Goal: Task Accomplishment & Management: Manage account settings

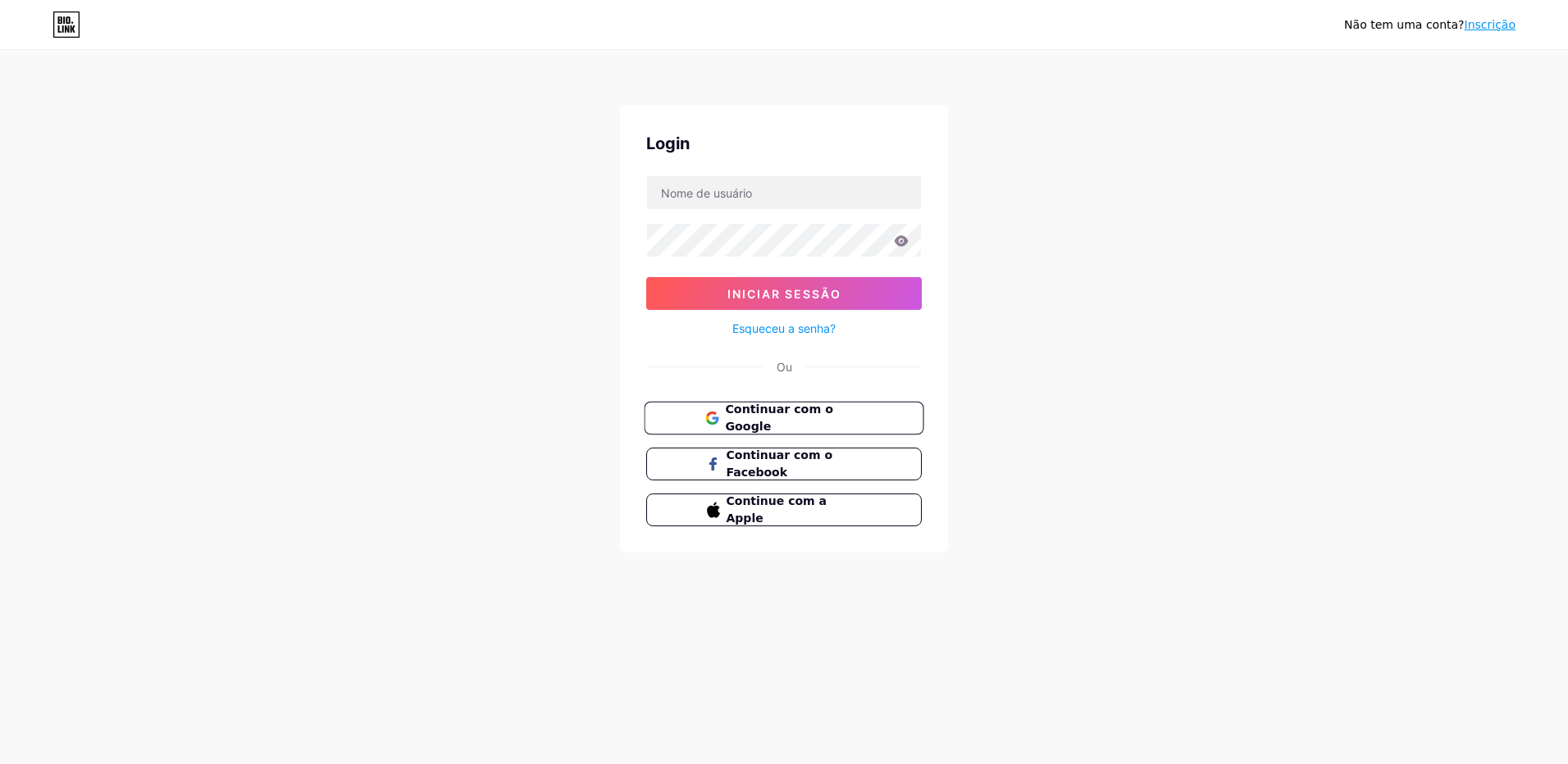
click at [808, 417] on span "Continuar com o Google" at bounding box center [794, 418] width 137 height 35
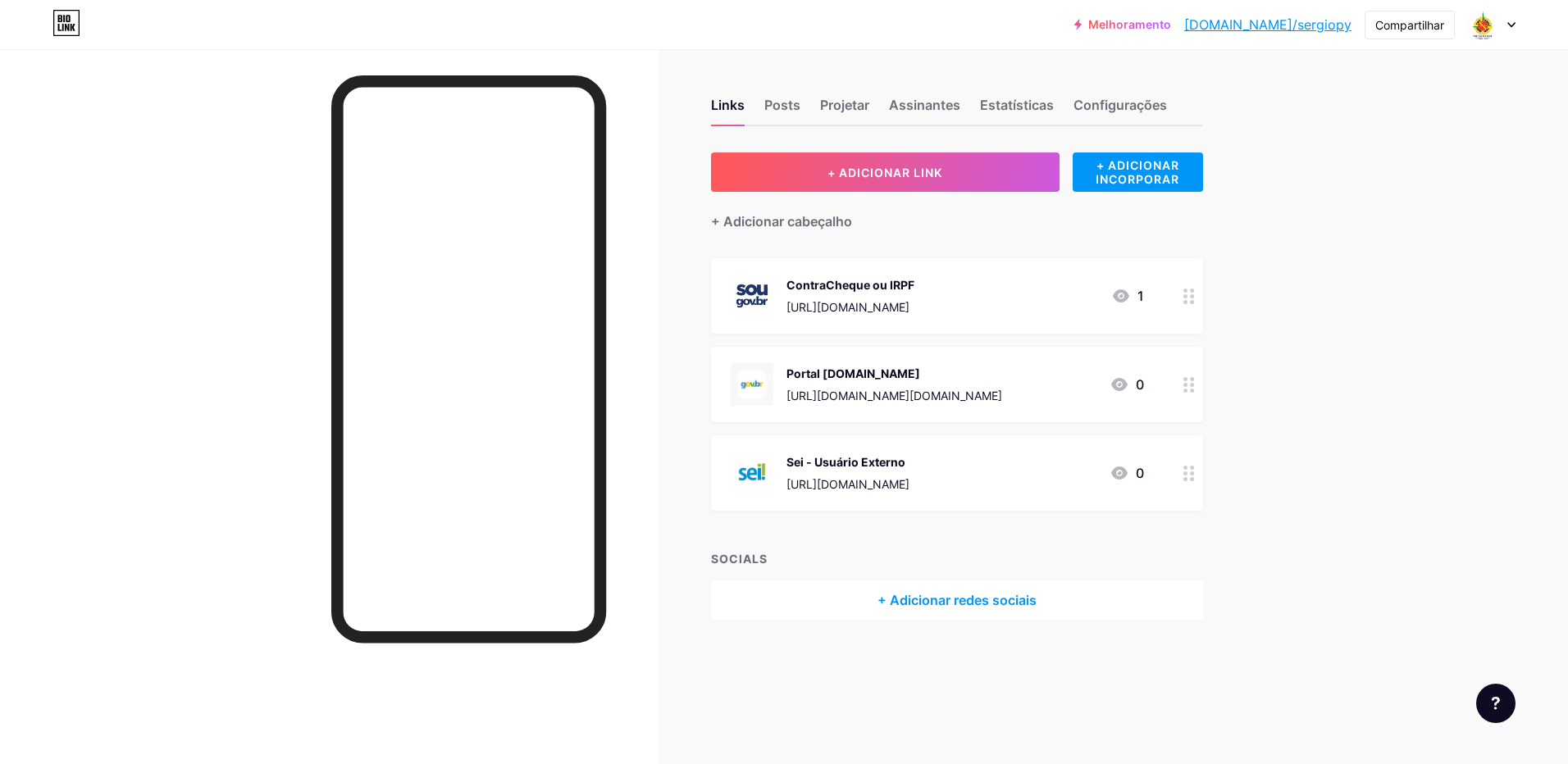
click at [1512, 24] on icon at bounding box center [1511, 25] width 8 height 6
click at [1370, 231] on li "Logout" at bounding box center [1413, 230] width 203 height 44
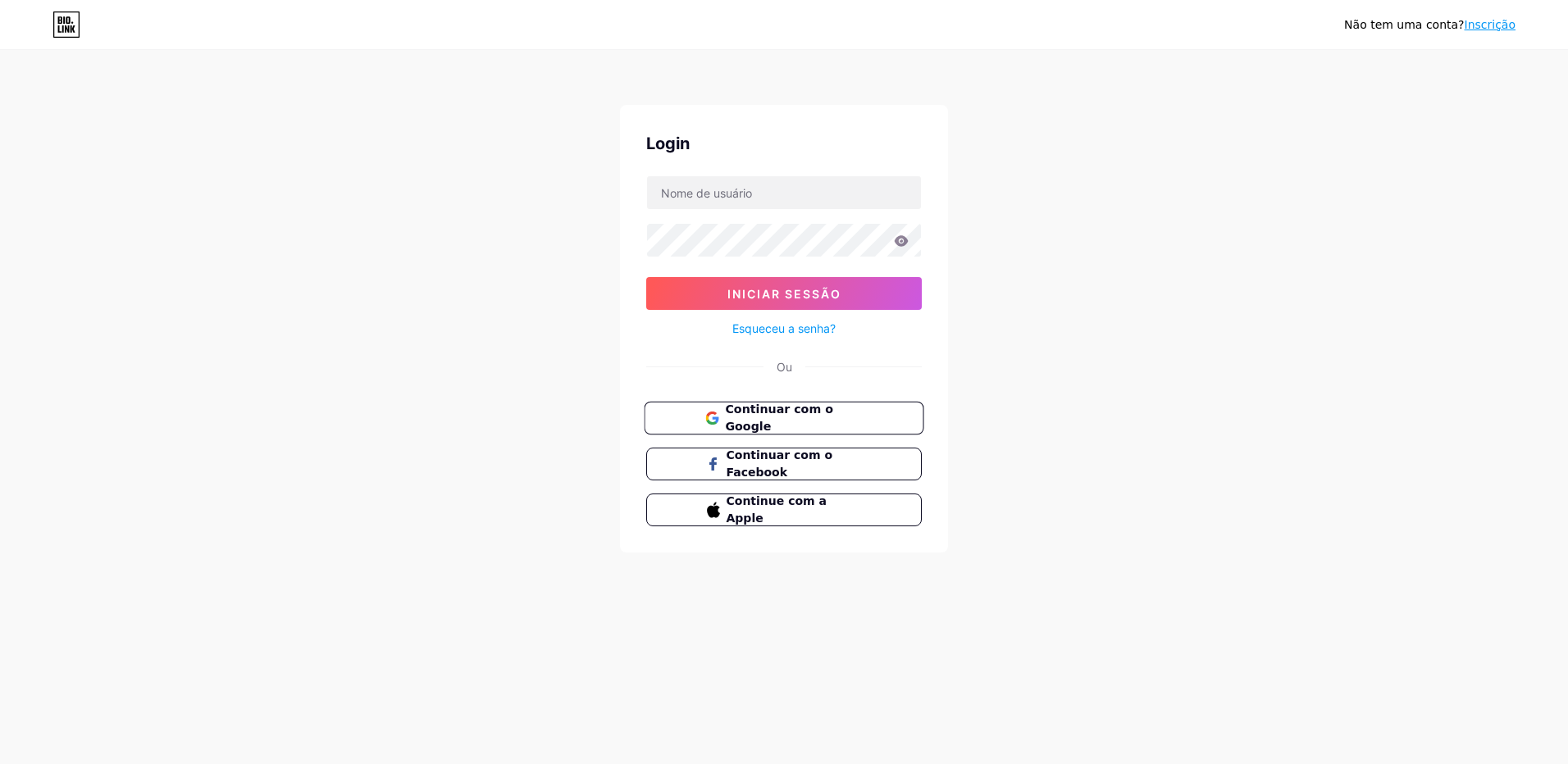
click at [815, 416] on span "Continuar com o Google" at bounding box center [794, 418] width 137 height 35
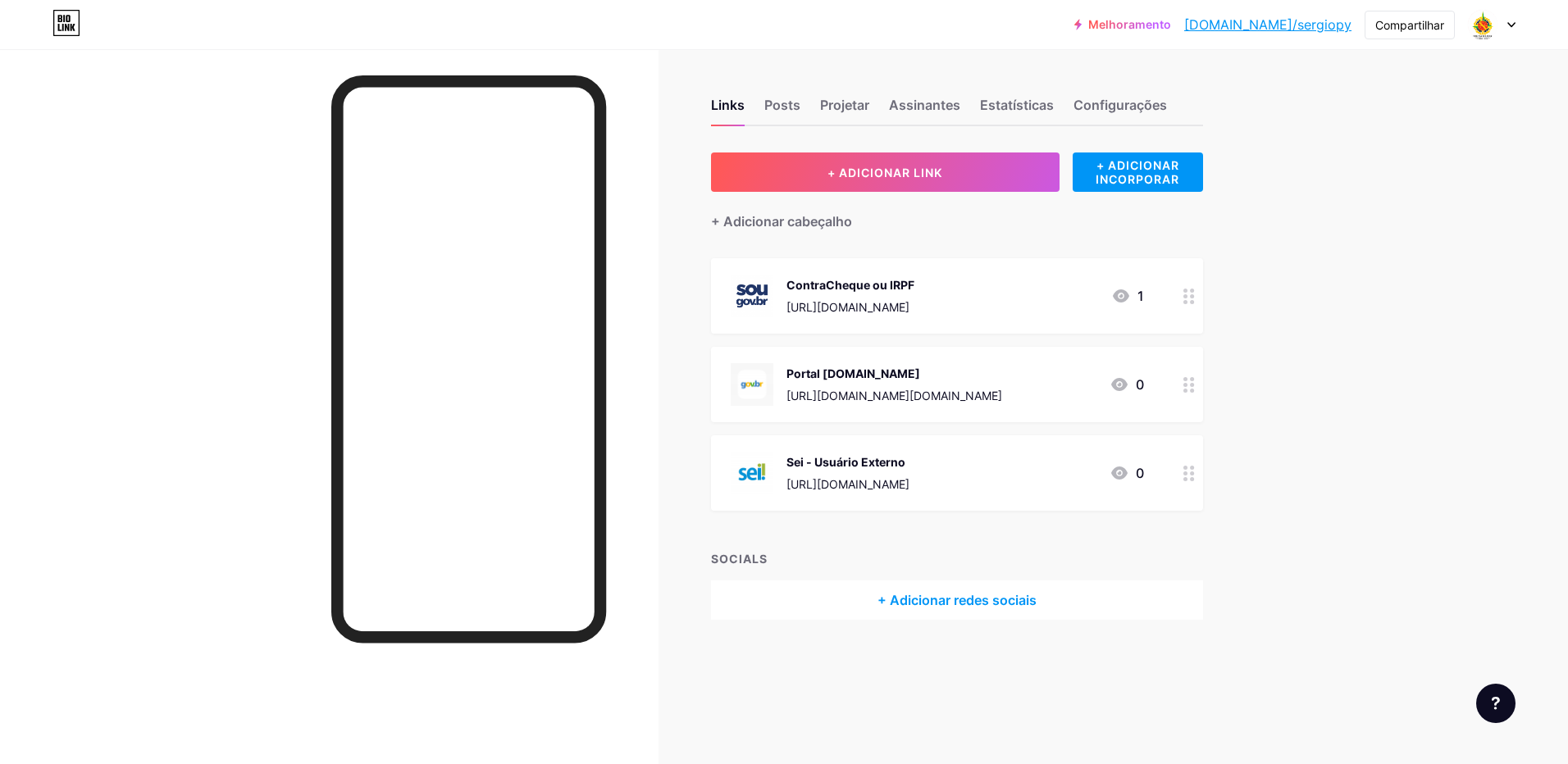
click at [1514, 23] on icon at bounding box center [1511, 25] width 8 height 6
click at [1364, 232] on li "Logout" at bounding box center [1413, 230] width 203 height 44
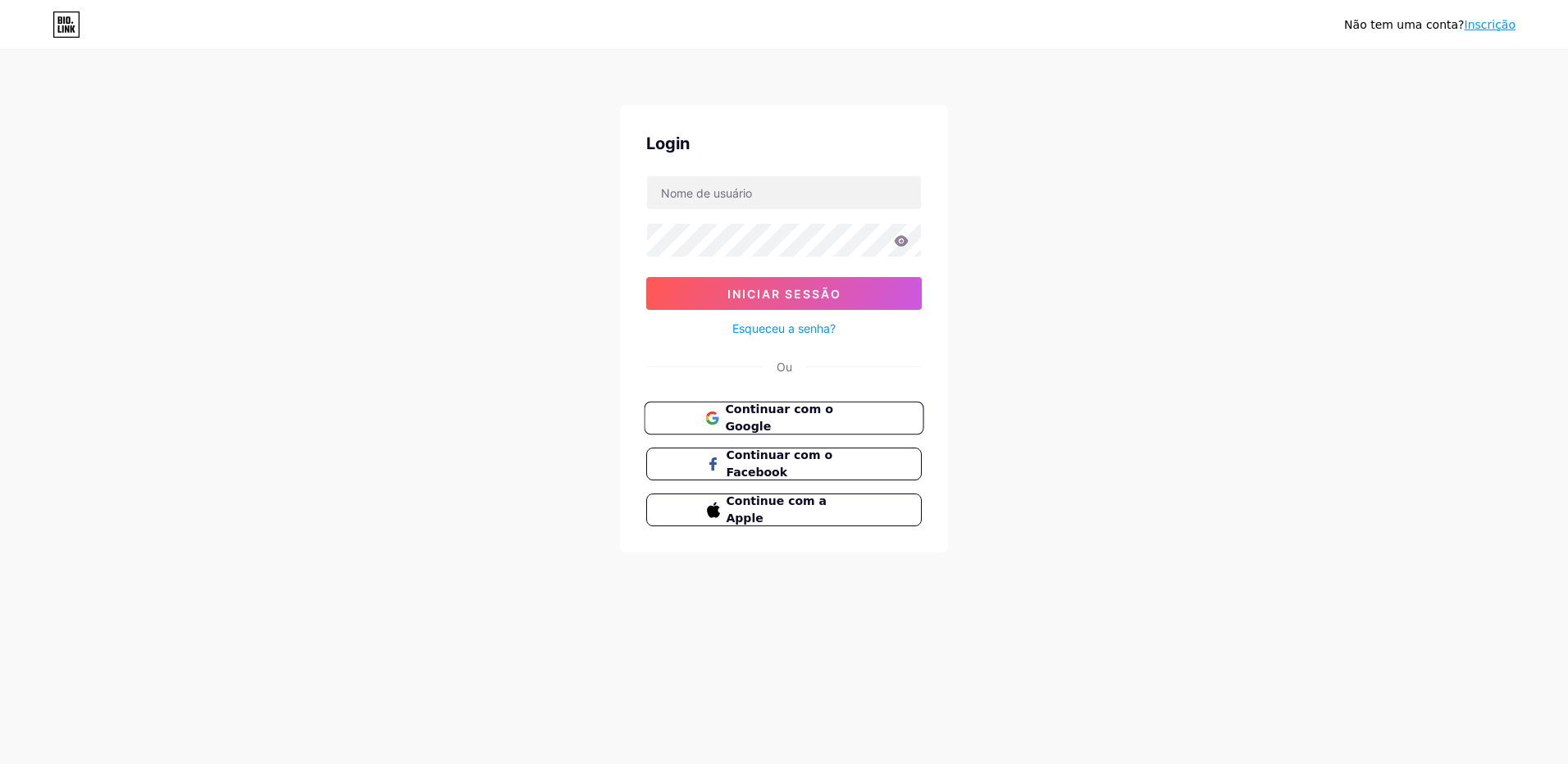
click at [771, 418] on span "Continuar com o Google" at bounding box center [794, 418] width 137 height 35
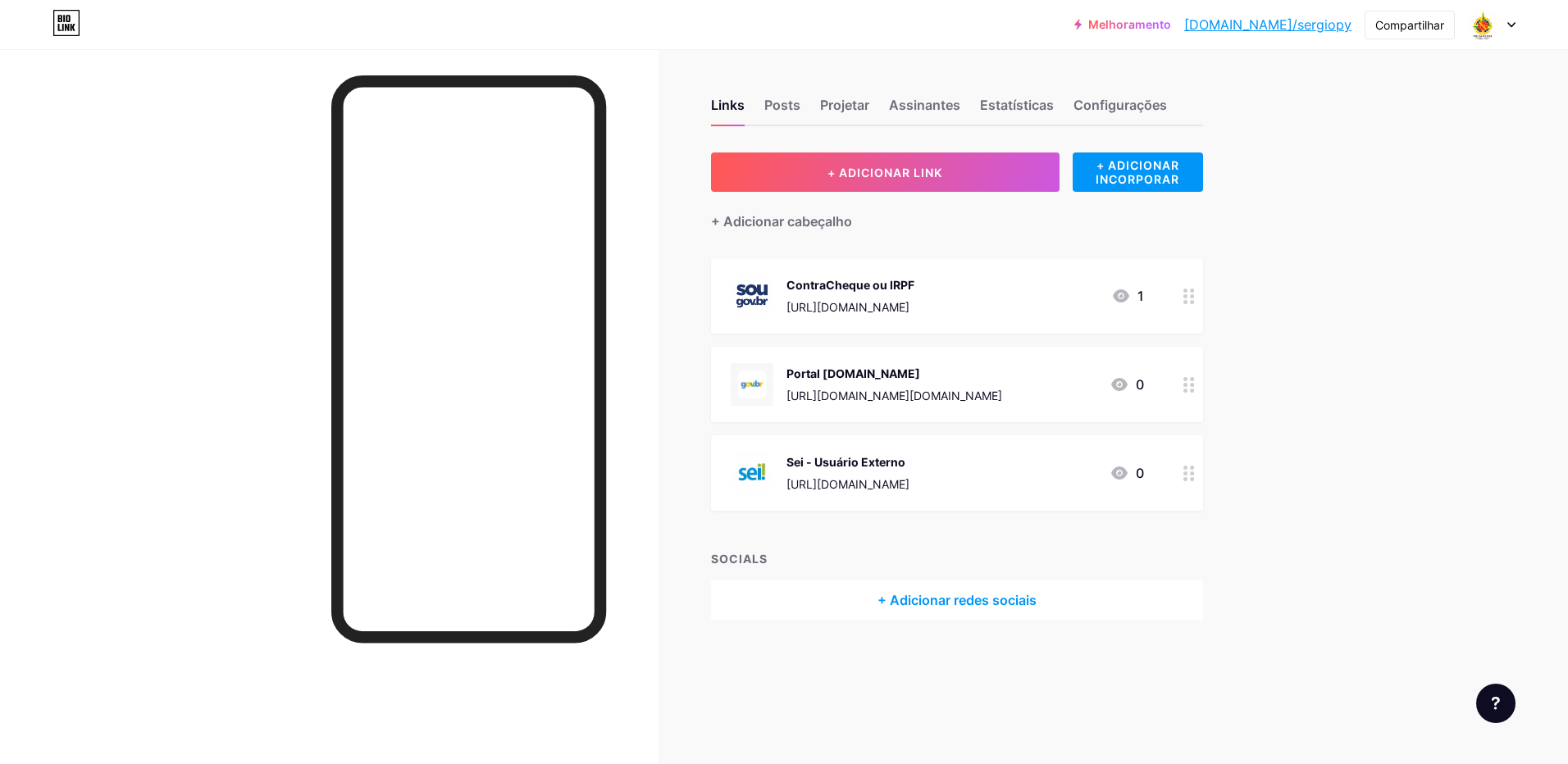
click at [1514, 23] on icon at bounding box center [1511, 25] width 8 height 6
click at [1371, 230] on li "Logout" at bounding box center [1413, 230] width 203 height 44
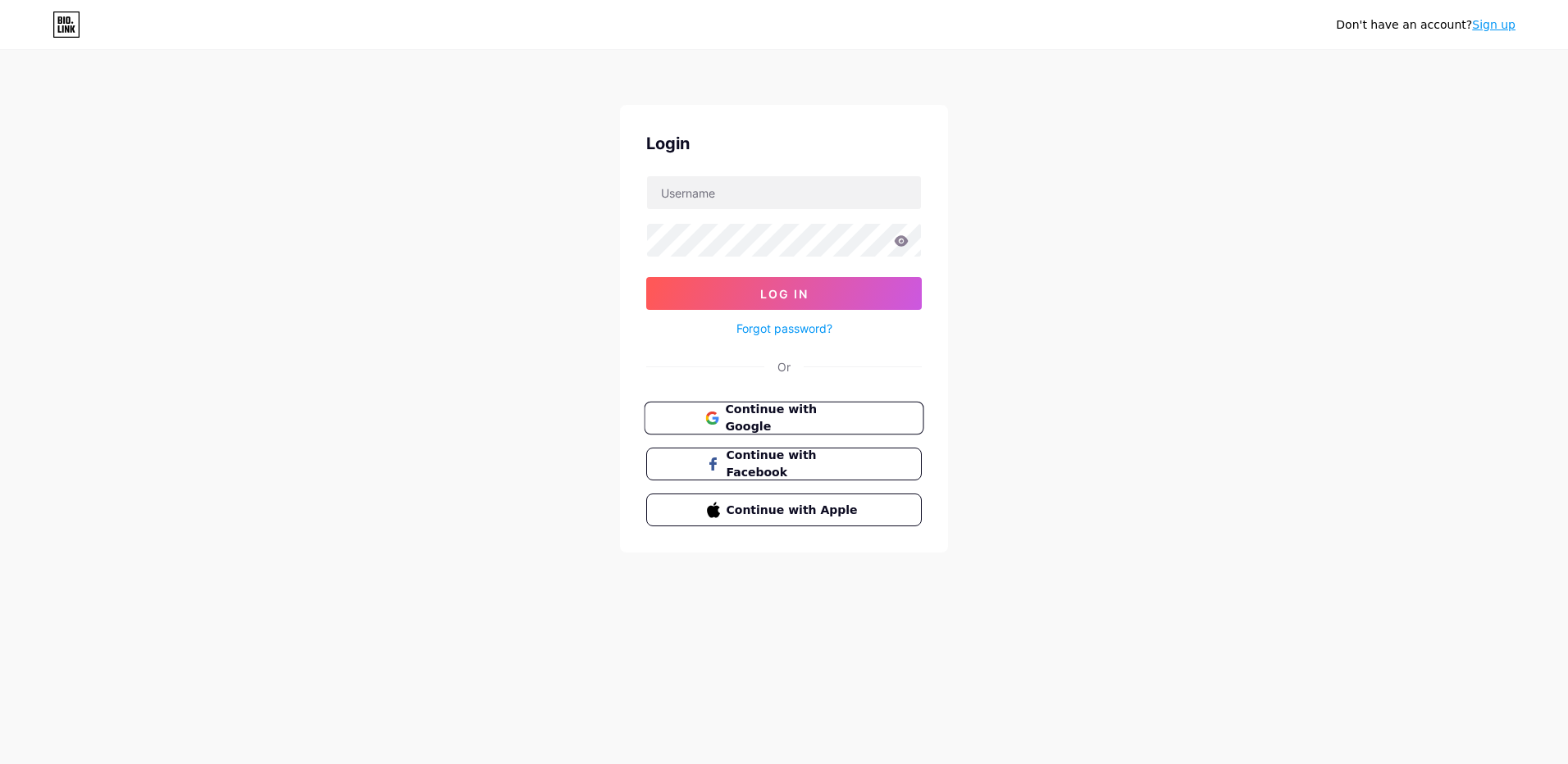
click at [817, 418] on span "Continue with Google" at bounding box center [794, 418] width 137 height 35
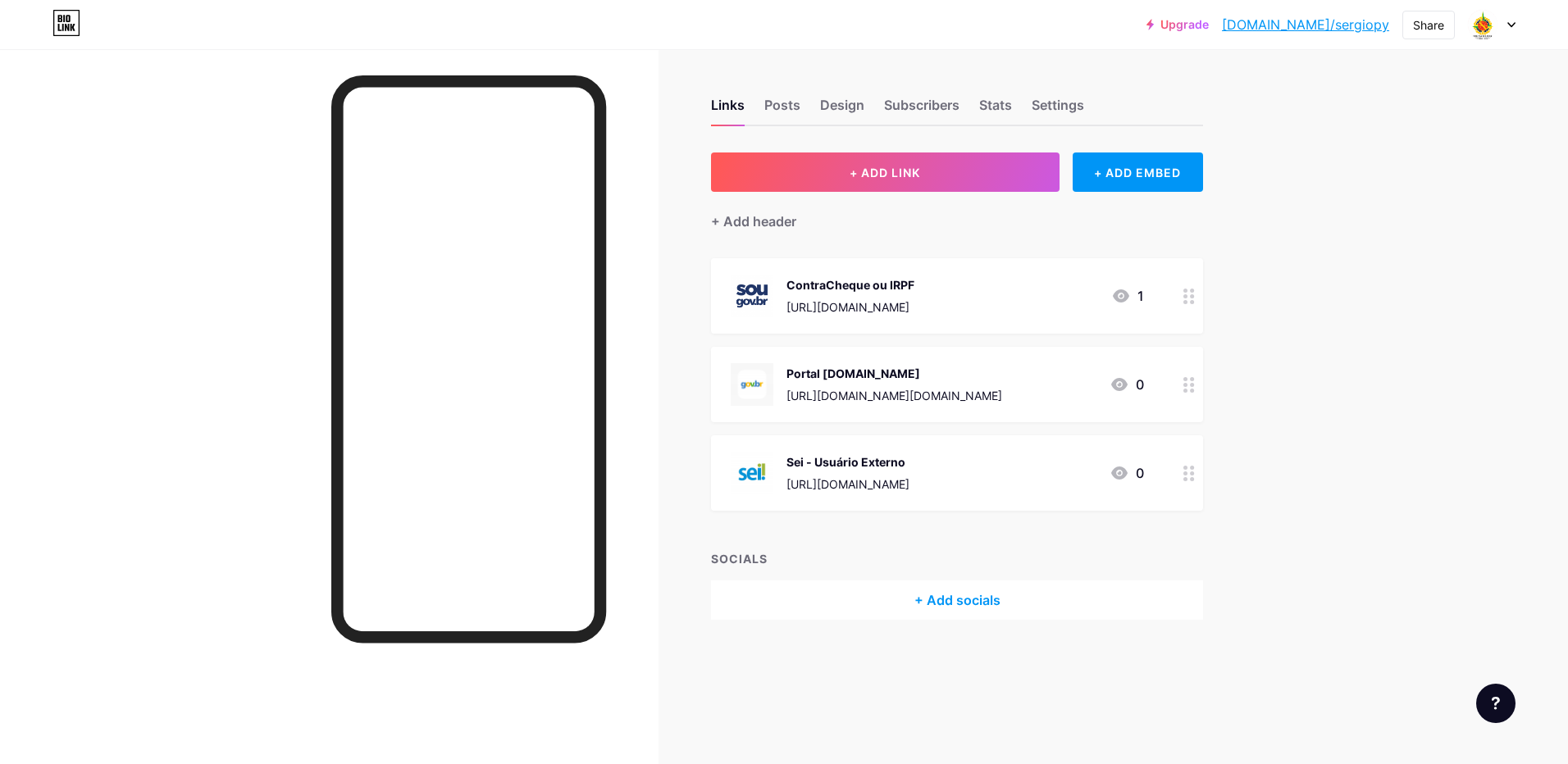
click at [1512, 23] on icon at bounding box center [1511, 25] width 8 height 6
click at [1370, 231] on li "Logout" at bounding box center [1413, 230] width 203 height 44
